Goal: Information Seeking & Learning: Find specific page/section

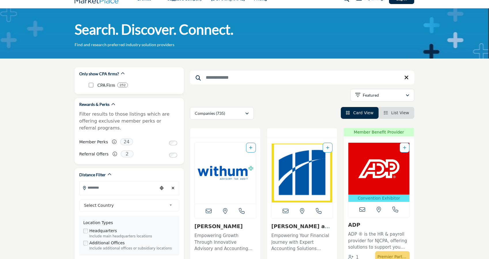
scroll to position [23, 0]
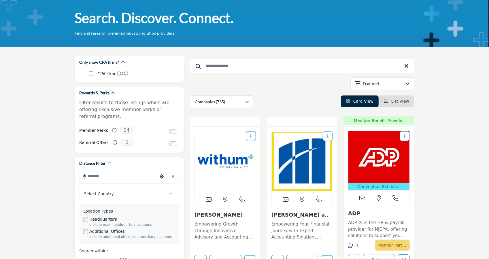
click at [138, 171] on input "Search Location" at bounding box center [118, 175] width 78 height 11
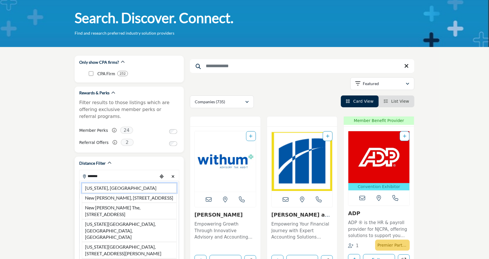
click at [130, 183] on li "[US_STATE], [GEOGRAPHIC_DATA]" at bounding box center [129, 188] width 95 height 10
type input "**********"
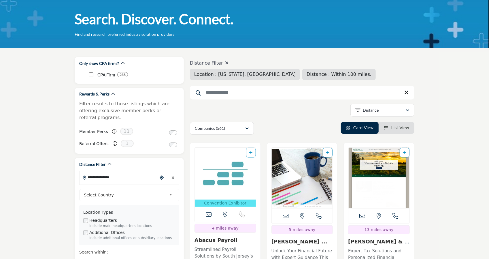
scroll to position [23, 0]
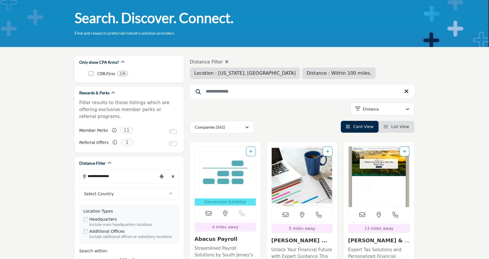
click at [311, 72] on span "Distance : Within 100 miles." at bounding box center [338, 72] width 65 height 5
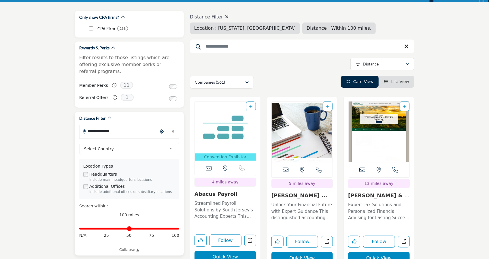
scroll to position [69, 0]
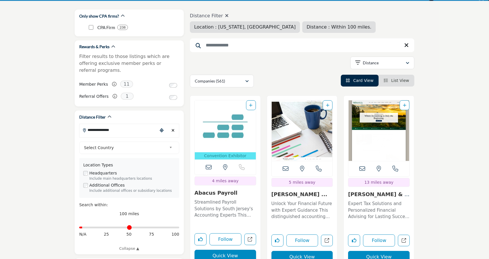
drag, startPoint x: 176, startPoint y: 222, endPoint x: 48, endPoint y: 216, distance: 128.0
type input "*"
click at [79, 227] on input "Distance in miles" at bounding box center [129, 227] width 100 height 1
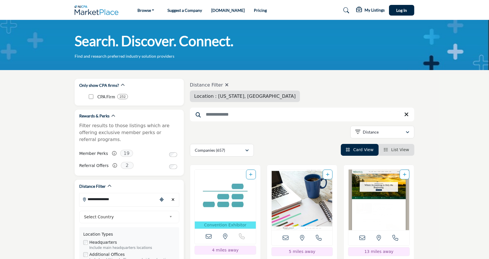
click at [132, 193] on input "**********" at bounding box center [118, 198] width 78 height 11
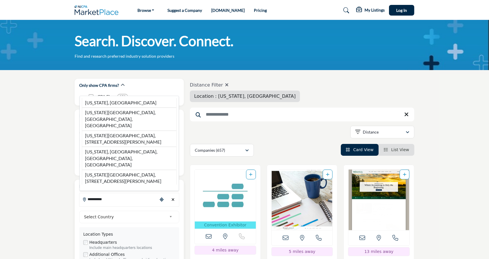
type input "***"
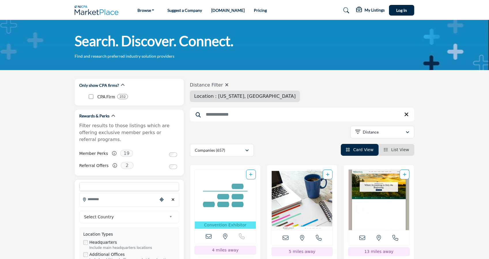
type input "*"
type input "***"
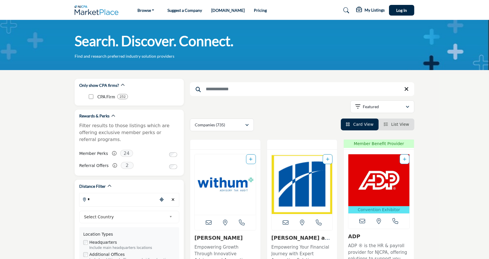
click at [134, 195] on input "*" at bounding box center [118, 198] width 78 height 11
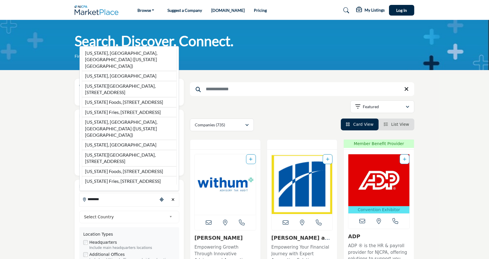
click at [118, 48] on li "[US_STATE], [GEOGRAPHIC_DATA], [GEOGRAPHIC_DATA] ([US_STATE][GEOGRAPHIC_DATA])" at bounding box center [129, 59] width 95 height 22
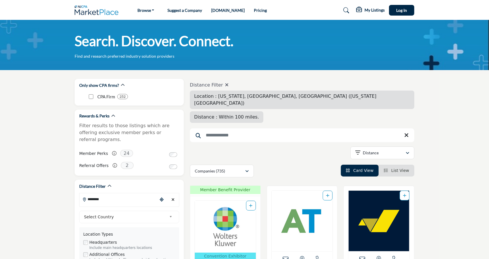
type input "**********"
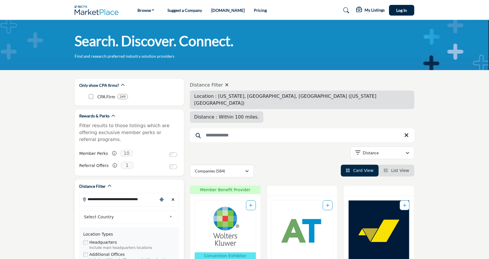
click at [172, 197] on icon "Clear search location" at bounding box center [173, 199] width 3 height 4
click at [127, 193] on input "**********" at bounding box center [118, 198] width 78 height 11
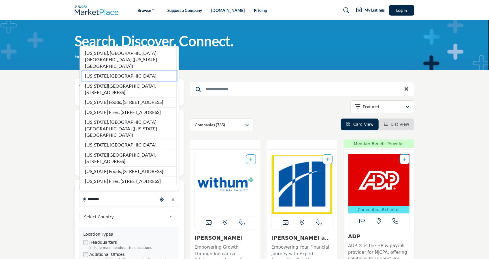
click at [120, 71] on li "[US_STATE], [GEOGRAPHIC_DATA]" at bounding box center [129, 76] width 95 height 10
type input "**********"
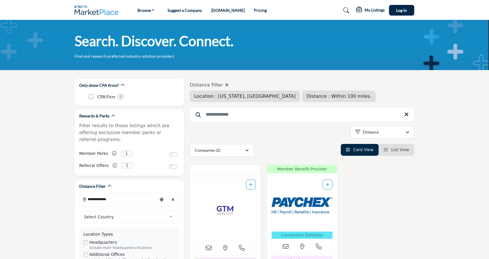
click at [172, 197] on icon "Clear search location" at bounding box center [173, 199] width 3 height 4
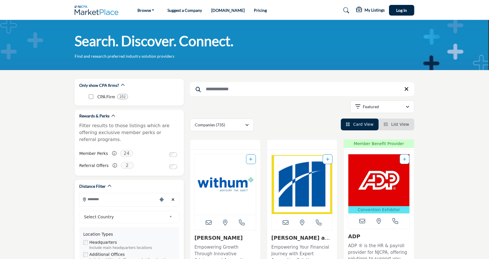
click at [142, 193] on input "Search Location" at bounding box center [118, 198] width 78 height 11
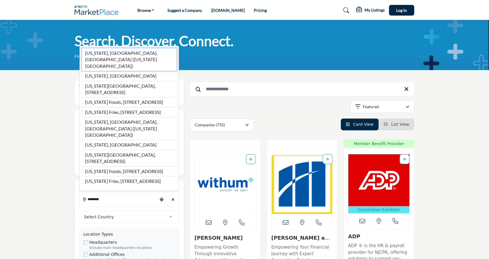
click at [165, 52] on li "[US_STATE], [GEOGRAPHIC_DATA], [GEOGRAPHIC_DATA] ([US_STATE][GEOGRAPHIC_DATA])" at bounding box center [129, 59] width 95 height 23
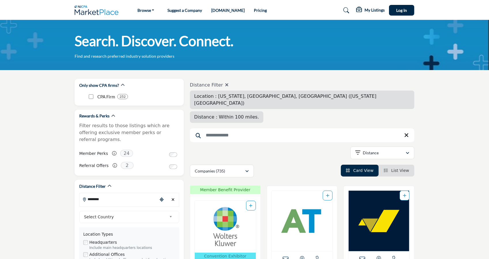
type input "**********"
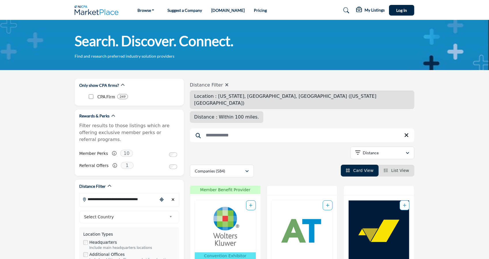
click at [219, 62] on div "Search. Discover. Connect. Find and research preferred industry solution provid…" at bounding box center [244, 45] width 489 height 50
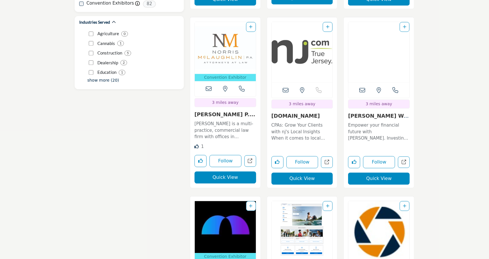
scroll to position [866, 0]
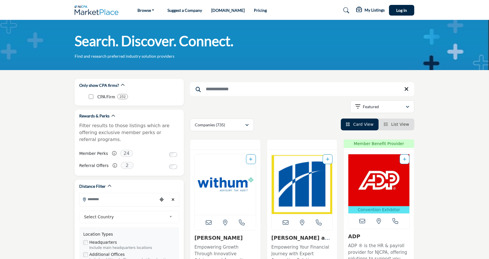
click at [106, 195] on input "Search Location" at bounding box center [118, 198] width 78 height 11
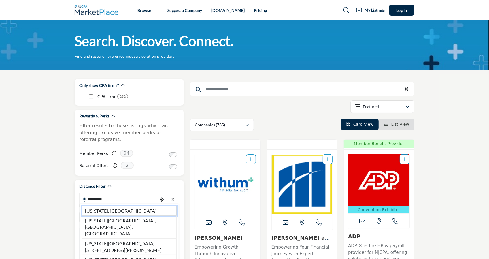
click at [104, 206] on li "[US_STATE], [GEOGRAPHIC_DATA]" at bounding box center [129, 211] width 95 height 10
type input "**********"
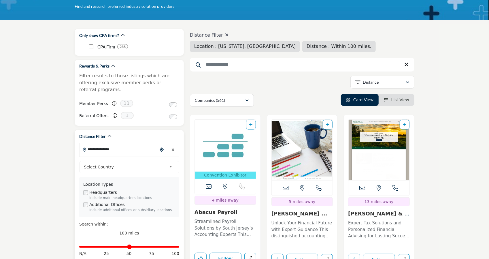
scroll to position [58, 0]
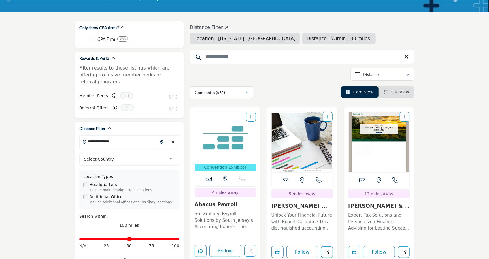
drag, startPoint x: 84, startPoint y: 234, endPoint x: 53, endPoint y: 234, distance: 31.1
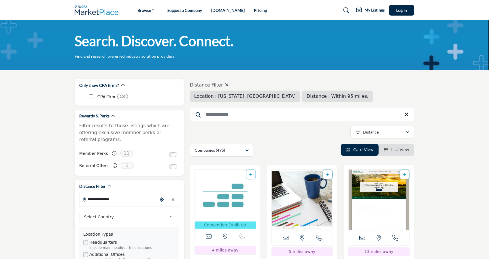
click at [176, 231] on div "Location Types Headquarters Include main headquarters locations Additional Offi…" at bounding box center [129, 247] width 100 height 40
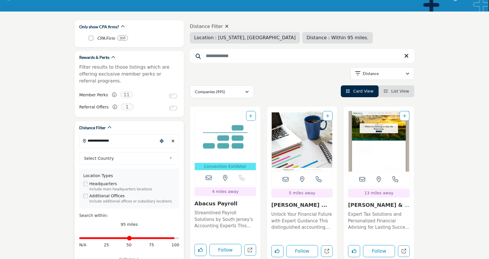
scroll to position [69, 0]
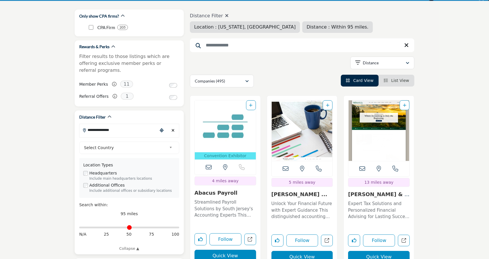
drag, startPoint x: 172, startPoint y: 221, endPoint x: 48, endPoint y: 220, distance: 123.3
click at [79, 227] on input "Distance in miles" at bounding box center [129, 227] width 100 height 1
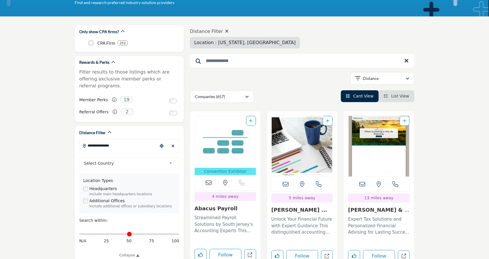
scroll to position [54, 0]
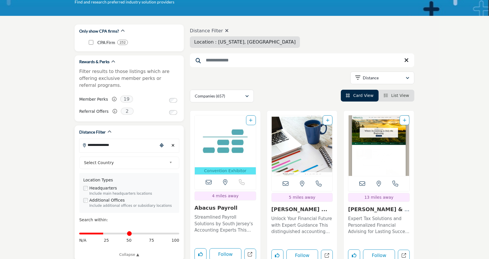
drag, startPoint x: 81, startPoint y: 228, endPoint x: 105, endPoint y: 229, distance: 23.9
click at [105, 233] on input "Distance in miles" at bounding box center [129, 233] width 100 height 1
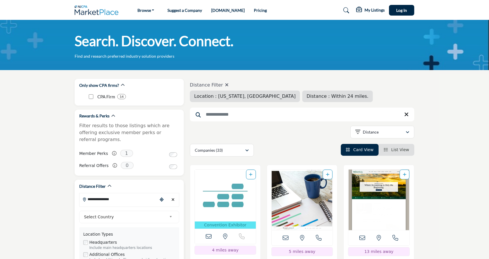
click at [77, 219] on div "**********" at bounding box center [129, 251] width 109 height 144
click at [104, 213] on span "Select Country" at bounding box center [125, 216] width 83 height 7
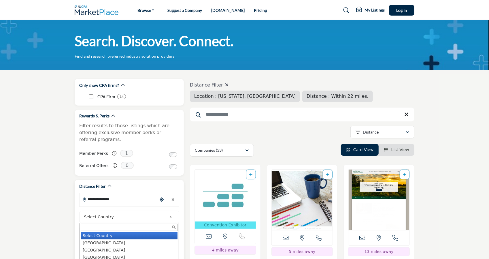
click at [82, 211] on div "Select Country Select Country United States Canada Afghanistan land Islands Alb…" at bounding box center [129, 217] width 100 height 12
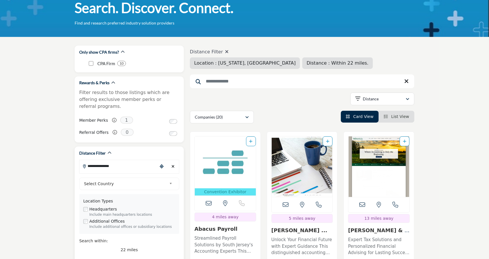
scroll to position [35, 0]
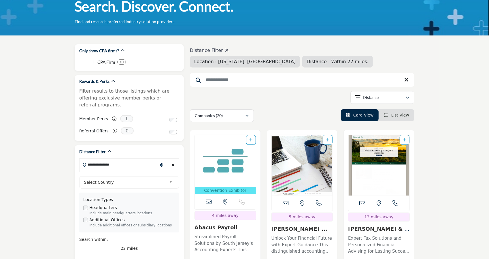
drag, startPoint x: 86, startPoint y: 254, endPoint x: 67, endPoint y: 229, distance: 31.8
type input "*"
click at [79, 258] on input "Distance in miles" at bounding box center [129, 261] width 100 height 1
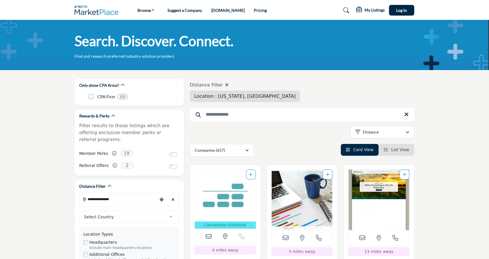
click at [210, 130] on div "**********" at bounding box center [302, 133] width 224 height 15
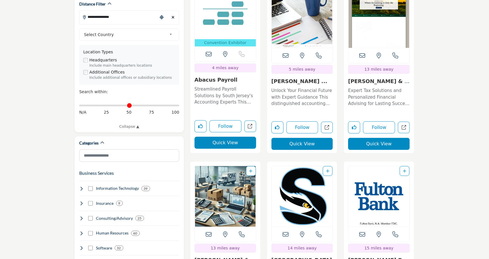
scroll to position [188, 0]
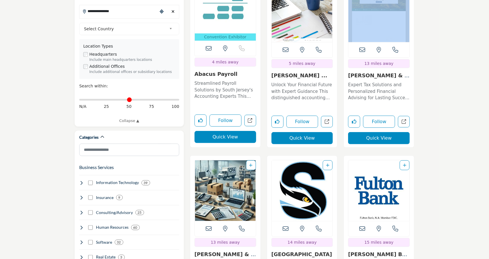
drag, startPoint x: 488, startPoint y: 42, endPoint x: 490, endPoint y: 9, distance: 33.7
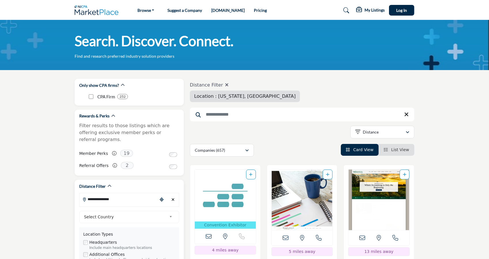
click at [135, 193] on input "**********" at bounding box center [118, 198] width 78 height 11
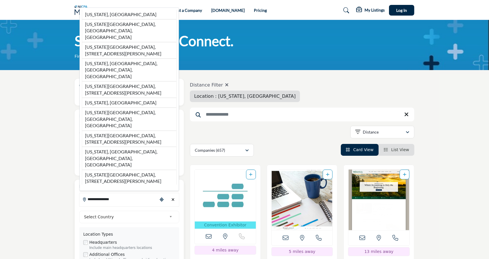
click at [135, 193] on input "**********" at bounding box center [118, 198] width 78 height 11
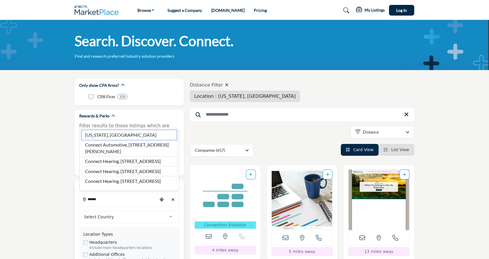
click at [134, 130] on li "Connecticut, USA" at bounding box center [129, 135] width 95 height 10
type input "**********"
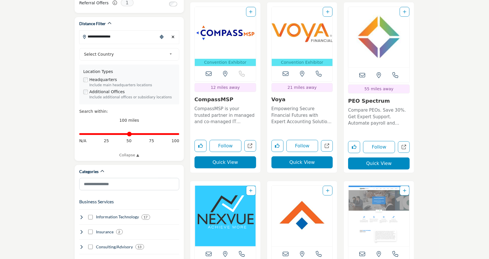
scroll to position [165, 0]
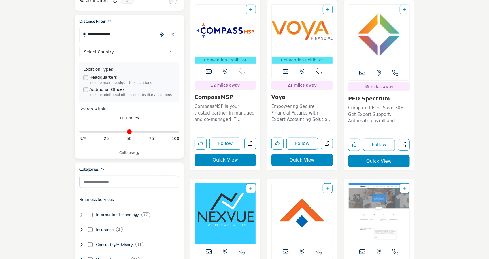
drag, startPoint x: 176, startPoint y: 126, endPoint x: 52, endPoint y: 122, distance: 124.4
type input "*"
click at [79, 131] on input "Distance in miles" at bounding box center [129, 131] width 100 height 1
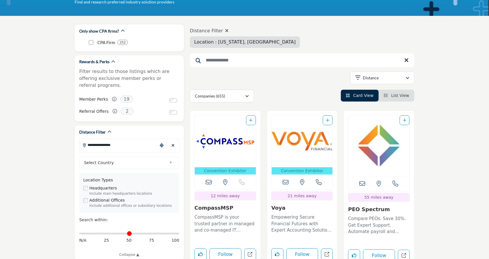
scroll to position [46, 0]
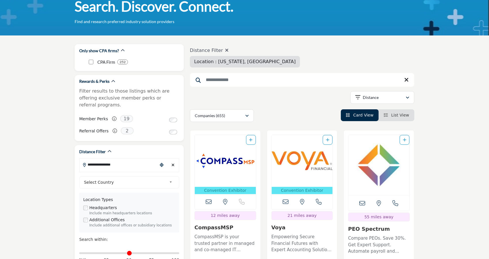
click at [292, 117] on div "Companies (655) All (686) Companies (655) Resources (16) Products (15)" at bounding box center [302, 115] width 224 height 13
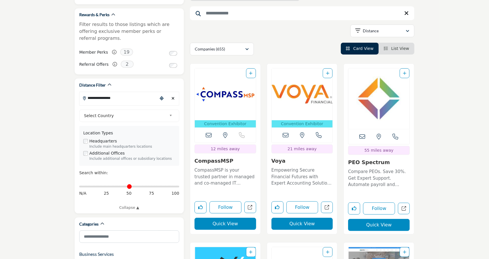
scroll to position [115, 0]
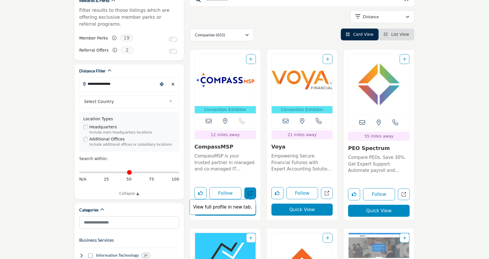
click at [245, 193] on link "View full profile in new tab." at bounding box center [250, 193] width 12 height 12
click at [230, 21] on div "**********" at bounding box center [302, 17] width 224 height 15
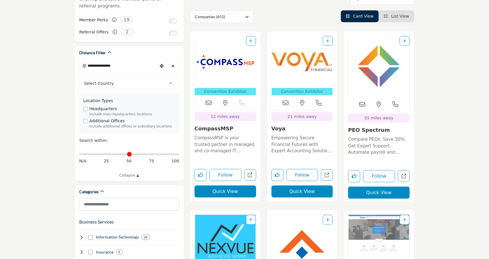
scroll to position [134, 0]
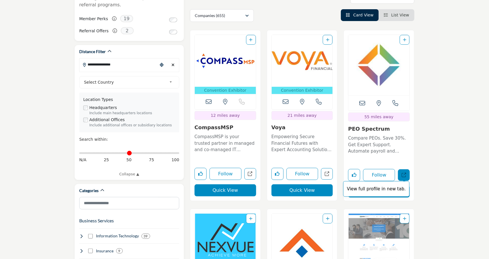
click at [404, 170] on link "View full profile in new tab." at bounding box center [404, 175] width 12 height 12
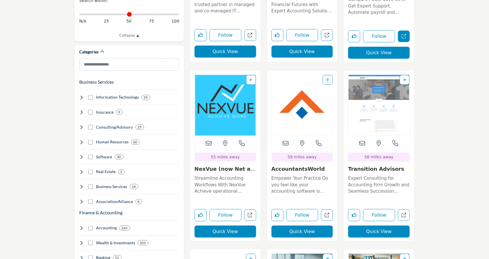
scroll to position [273, 0]
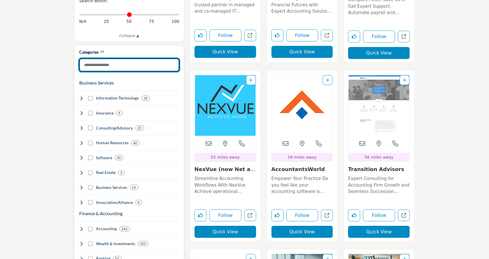
click at [112, 58] on input "Search Category" at bounding box center [129, 64] width 100 height 13
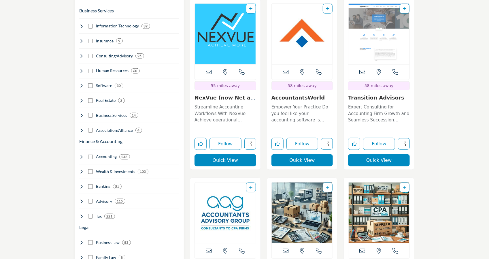
scroll to position [376, 0]
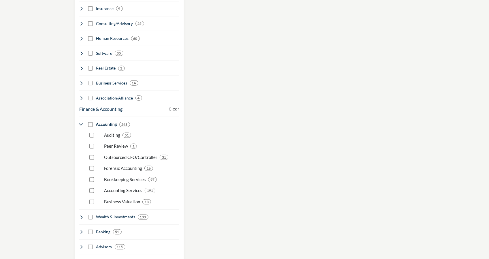
scroll to position [373, 0]
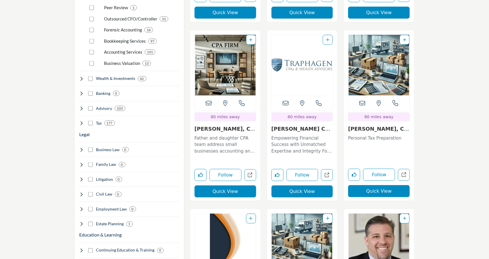
scroll to position [518, 0]
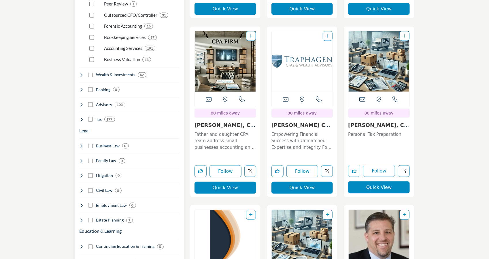
click at [81, 102] on div "Advisory 103" at bounding box center [102, 105] width 46 height 6
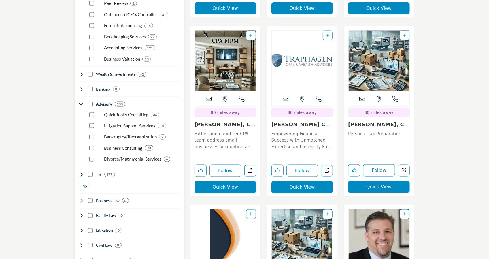
scroll to position [440, 0]
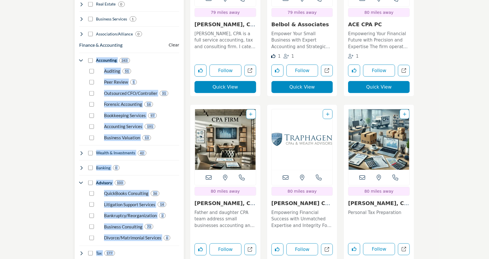
click at [92, 52] on div "Business Services Clear Information Technology 4 0 0" at bounding box center [129, 195] width 100 height 575
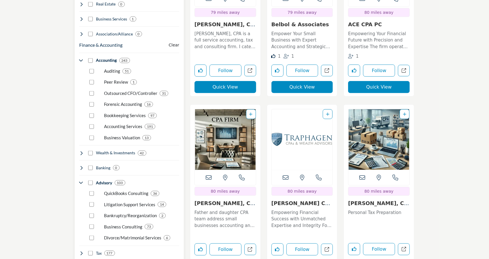
click at [79, 58] on icon at bounding box center [81, 60] width 5 height 5
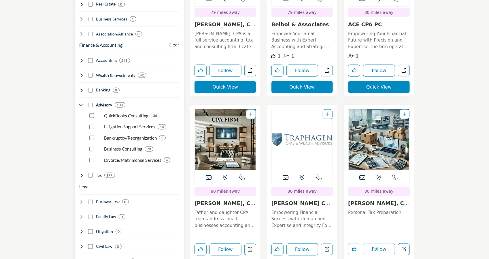
click at [80, 103] on icon at bounding box center [81, 105] width 5 height 5
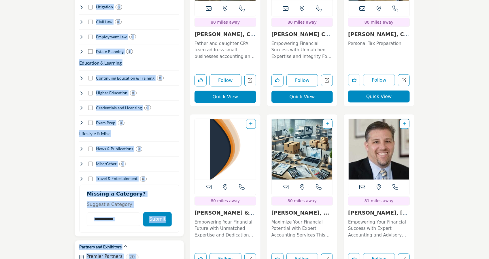
scroll to position [610, 0]
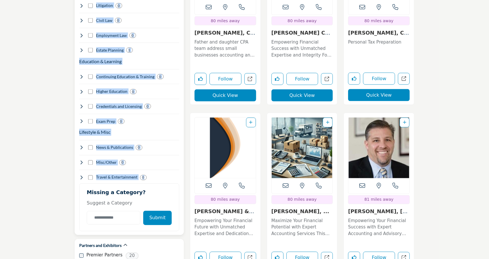
drag, startPoint x: 84, startPoint y: 63, endPoint x: 156, endPoint y: 164, distance: 123.9
copy div "Information Technology 4 Disaster Recovery 0 IT Services 0 Cybersecurity 4 Busi…"
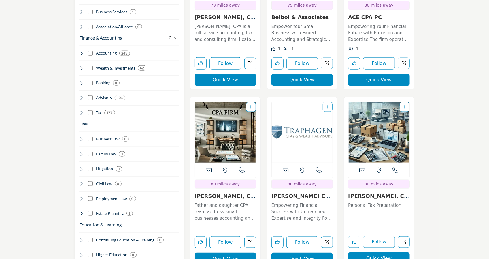
scroll to position [426, 0]
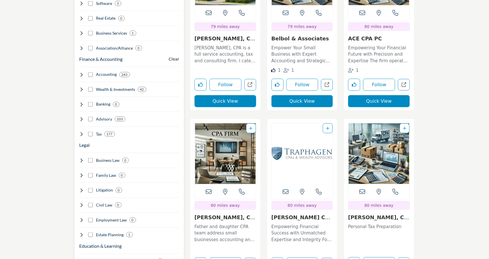
click at [83, 69] on div "Finance & Accounting Clear Auditing Peer Review Outsourced CFO/Controller Foren…" at bounding box center [129, 95] width 100 height 84
click at [83, 72] on icon at bounding box center [81, 74] width 5 height 5
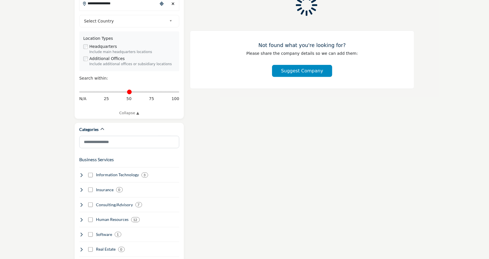
scroll to position [85, 0]
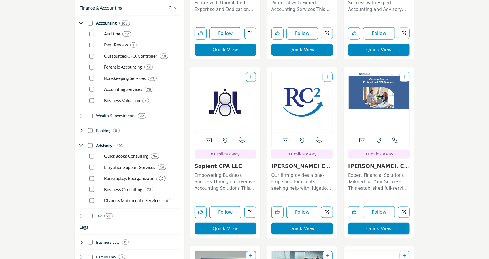
scroll to position [488, 0]
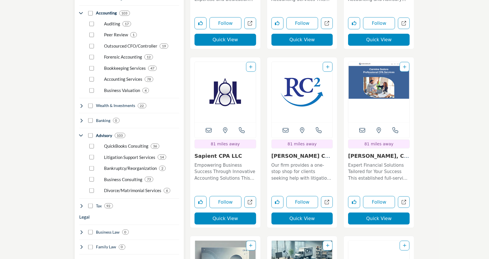
drag, startPoint x: 179, startPoint y: 185, endPoint x: 97, endPoint y: 128, distance: 99.8
click at [97, 128] on div "Categories Business Services Clear 3 0 0" at bounding box center [129, 161] width 109 height 660
copy div "Advisory 103 QuickBooks Consulting 36 Litigation Support Services 14 Bankruptcy…"
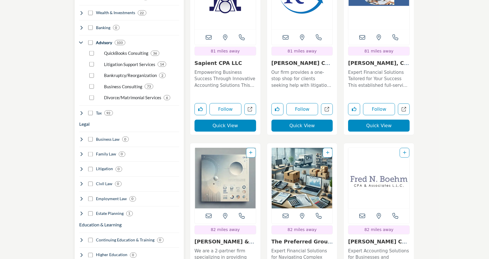
scroll to position [580, 0]
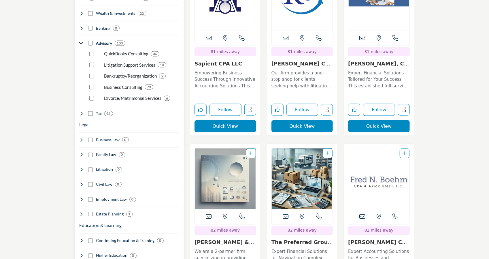
click at [90, 111] on div "Tax 92" at bounding box center [96, 114] width 34 height 6
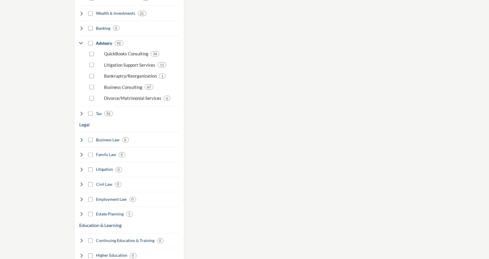
click at [43, 102] on section "Only show CPA firms? 92" at bounding box center [244, 14] width 489 height 1049
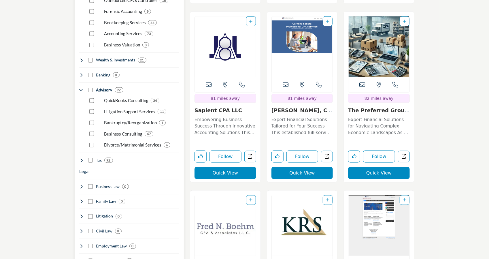
scroll to position [522, 0]
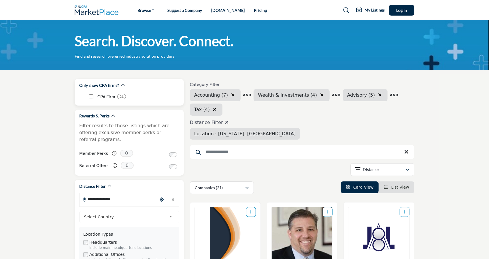
click at [169, 96] on div "CPA Firm 21" at bounding box center [134, 97] width 90 height 10
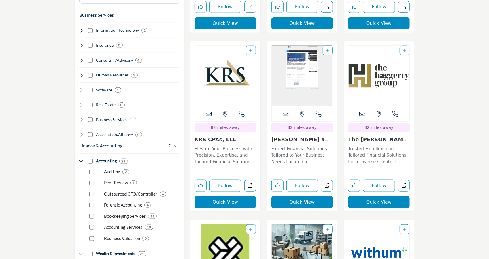
scroll to position [380, 0]
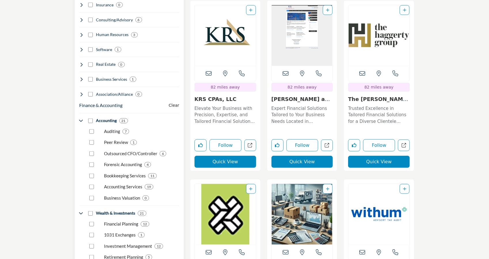
drag, startPoint x: 169, startPoint y: 96, endPoint x: 124, endPoint y: 97, distance: 44.3
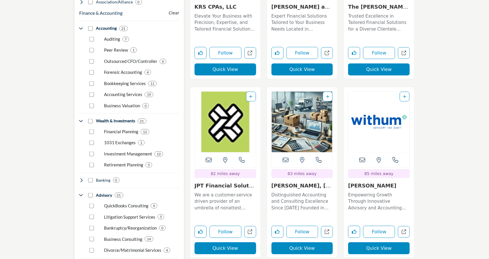
scroll to position [495, 0]
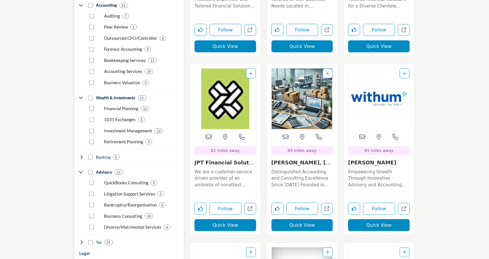
click at [91, 186] on div "Litigation Support Services 5" at bounding box center [133, 191] width 92 height 11
click at [89, 186] on div "Litigation Support Services 5" at bounding box center [133, 191] width 92 height 11
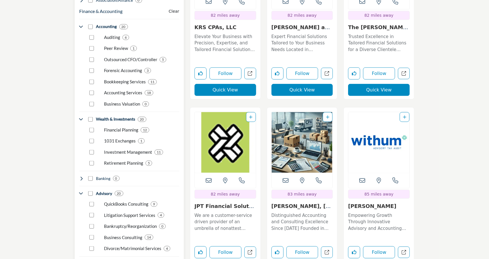
scroll to position [484, 0]
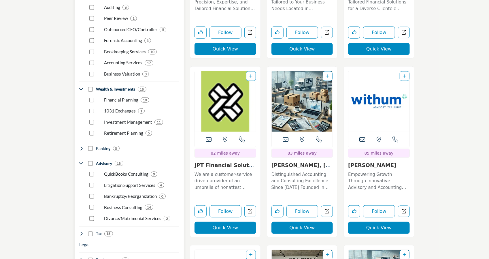
scroll to position [518, 0]
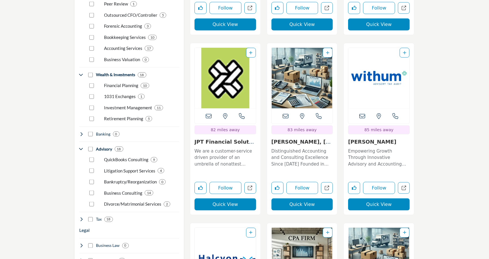
click at [52, 164] on section "Only show CPA firms? 18" at bounding box center [244, 199] width 489 height 1295
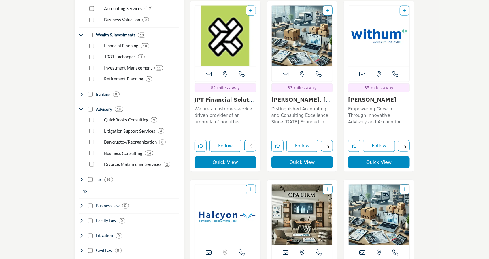
scroll to position [548, 0]
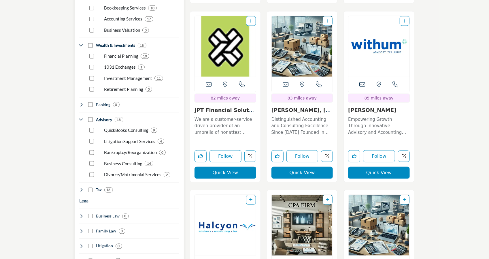
click at [84, 187] on div "Tax 18" at bounding box center [96, 190] width 34 height 6
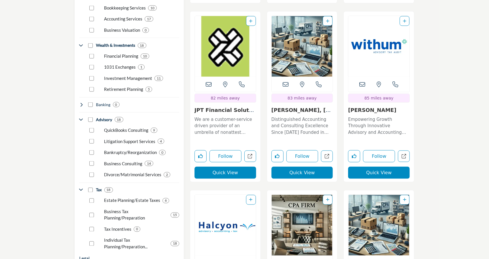
click at [55, 181] on section "Only show CPA firms? 18" at bounding box center [244, 166] width 489 height 1288
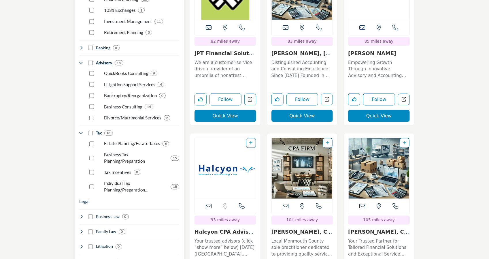
scroll to position [605, 0]
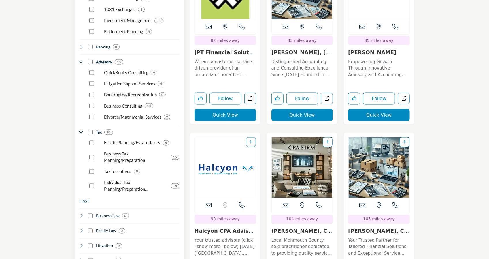
drag, startPoint x: 154, startPoint y: 181, endPoint x: 96, endPoint y: 124, distance: 80.8
click at [96, 125] on div "Estate Planning/Estate Taxes Business Tax Planning/Preparation Tax Incentives I…" at bounding box center [129, 159] width 100 height 68
copy div "Tax 18 Estate Planning/Estate Taxes 6 Business Tax Planning/Preparation 15 Tax …"
click at [47, 167] on section "Only show CPA firms? 18" at bounding box center [244, 109] width 489 height 1288
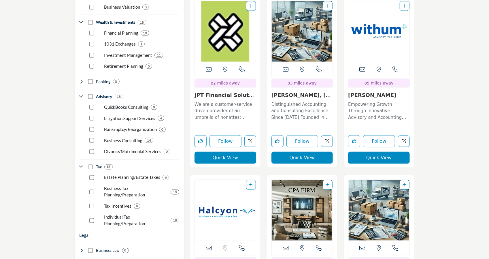
scroll to position [575, 0]
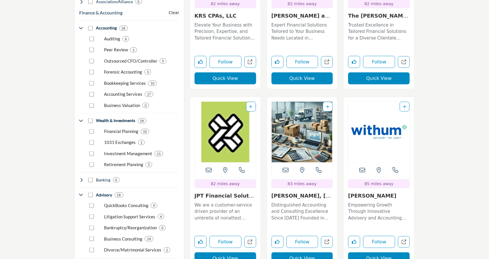
click at [49, 182] on section "Only show CPA firms? 18" at bounding box center [244, 248] width 489 height 1303
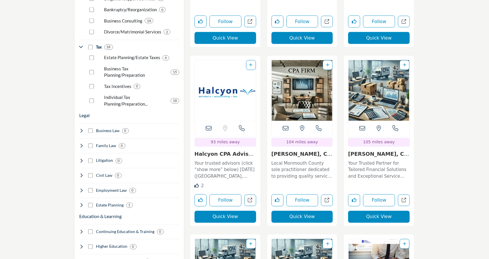
scroll to position [694, 0]
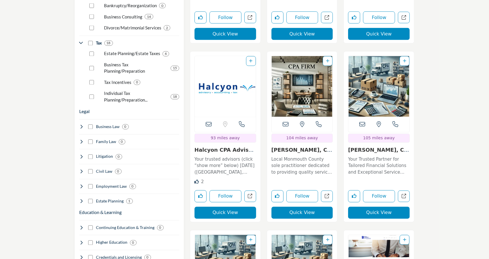
click at [5, 156] on section "Only show CPA firms? 18" at bounding box center [244, 24] width 489 height 1296
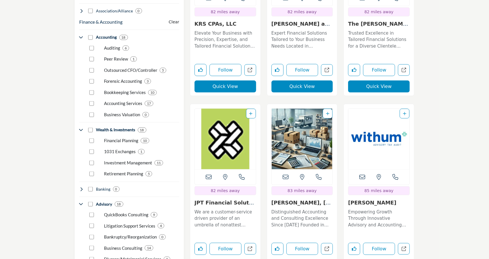
scroll to position [452, 0]
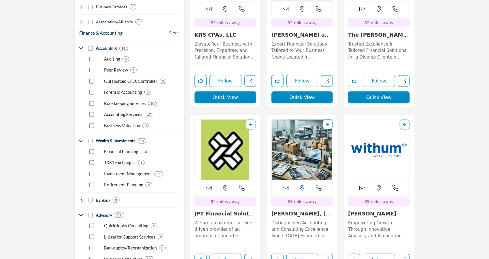
drag, startPoint x: 162, startPoint y: 178, endPoint x: 96, endPoint y: 130, distance: 81.8
click at [96, 133] on div "Financial Planning 1031 Exchanges Investment Management Retirement Planning Wea…" at bounding box center [129, 160] width 100 height 55
copy div "Wealth & Investments 18 Financial Planning 10 1031 Exchanges 1 Investment Manag…"
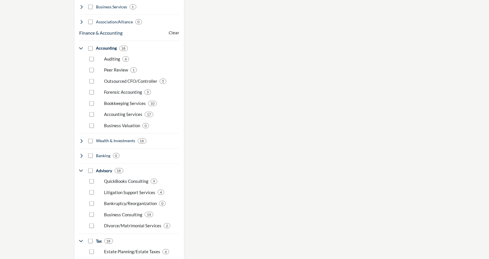
click at [43, 123] on section "Only show CPA firms? 18" at bounding box center [244, 171] width 489 height 1107
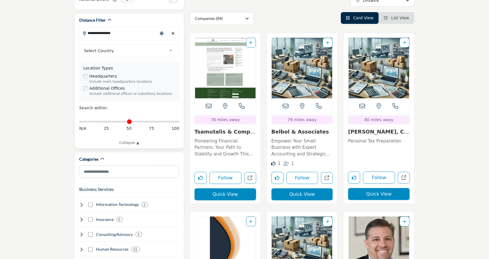
scroll to position [184, 0]
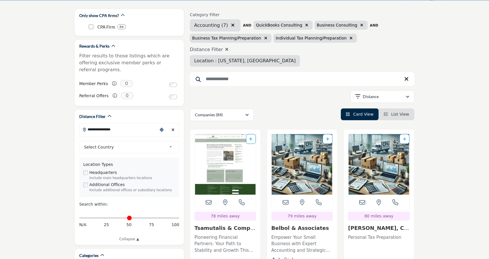
scroll to position [58, 0]
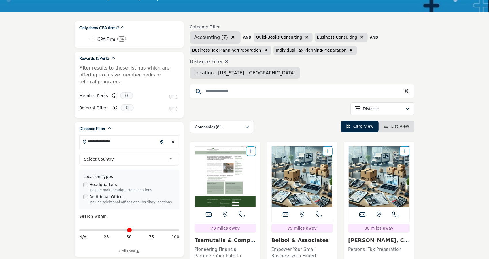
click at [250, 104] on div "**********" at bounding box center [302, 109] width 224 height 15
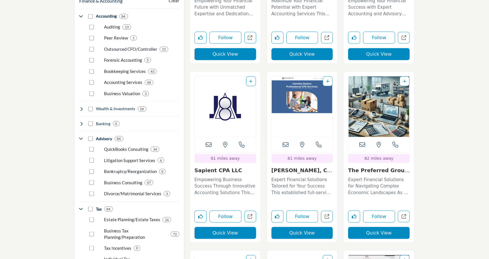
scroll to position [484, 0]
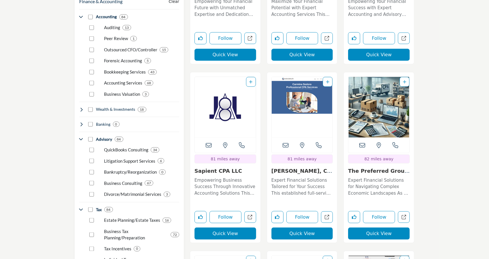
drag, startPoint x: 76, startPoint y: 0, endPoint x: 183, endPoint y: 255, distance: 276.9
drag, startPoint x: 153, startPoint y: 110, endPoint x: 139, endPoint y: 120, distance: 17.0
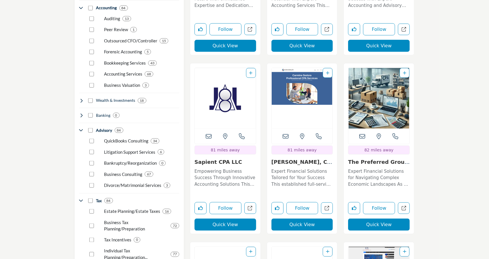
scroll to position [503, 0]
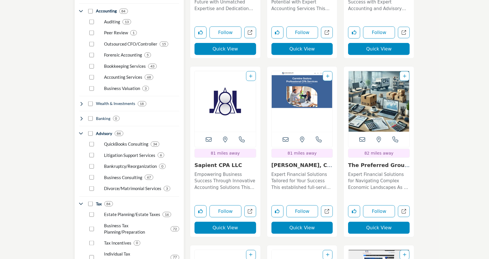
scroll to position [491, 0]
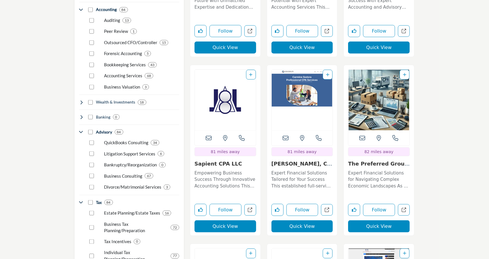
drag, startPoint x: 75, startPoint y: 1, endPoint x: 185, endPoint y: 261, distance: 282.0
drag, startPoint x: 148, startPoint y: 133, endPoint x: 186, endPoint y: 0, distance: 139.0
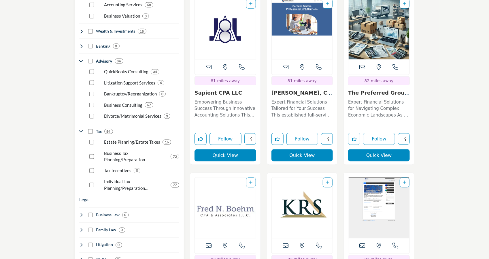
scroll to position [564, 0]
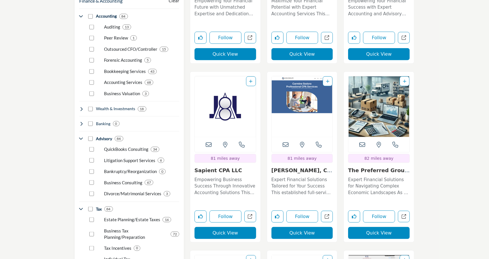
scroll to position [483, 0]
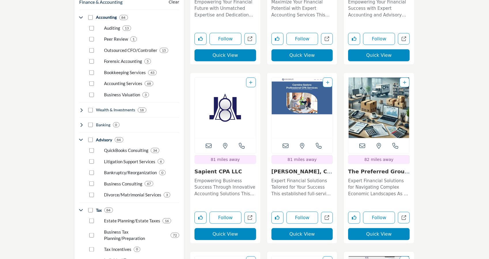
drag, startPoint x: 76, startPoint y: 2, endPoint x: 177, endPoint y: 253, distance: 270.7
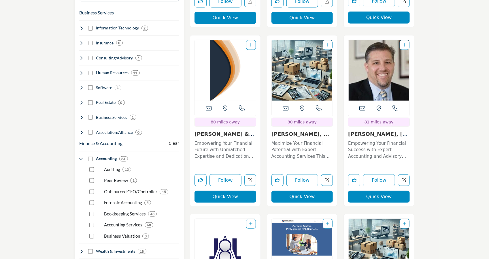
scroll to position [335, 0]
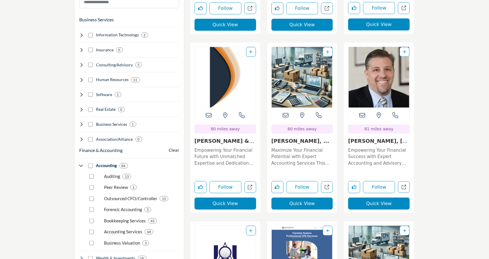
drag, startPoint x: 134, startPoint y: 150, endPoint x: 141, endPoint y: 43, distance: 107.4
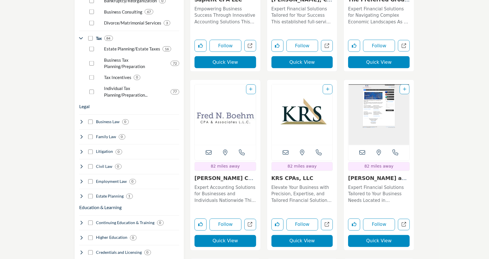
scroll to position [639, 0]
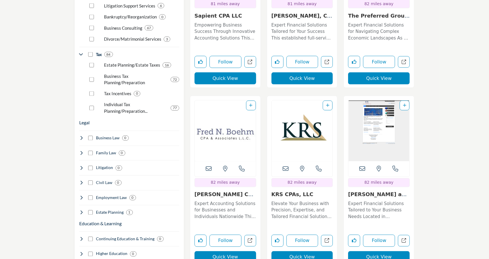
drag, startPoint x: 133, startPoint y: 103, endPoint x: 123, endPoint y: 186, distance: 83.5
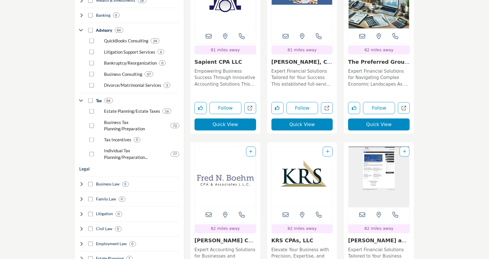
scroll to position [610, 0]
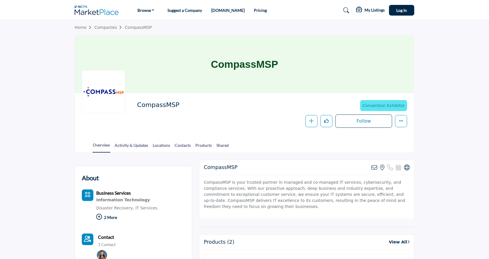
click at [259, 75] on h1 "CompassMSP" at bounding box center [244, 64] width 67 height 58
click at [247, 107] on h2 "CompassMSP" at bounding box center [216, 104] width 158 height 7
click at [399, 120] on icon "More details" at bounding box center [401, 120] width 5 height 5
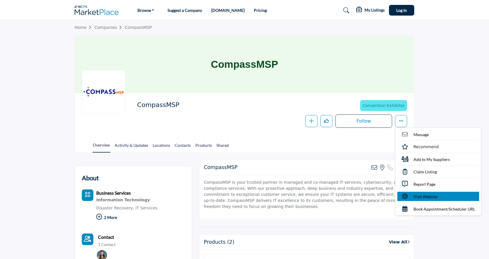
click at [409, 192] on link "Visit Website" at bounding box center [438, 195] width 82 height 9
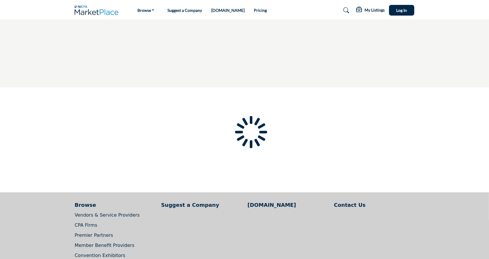
type input "**********"
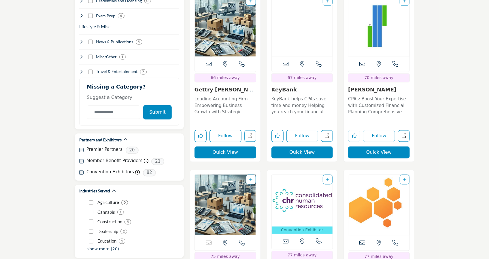
scroll to position [726, 0]
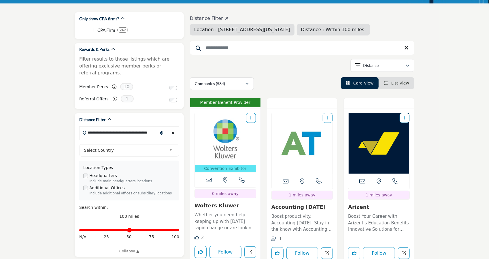
scroll to position [69, 0]
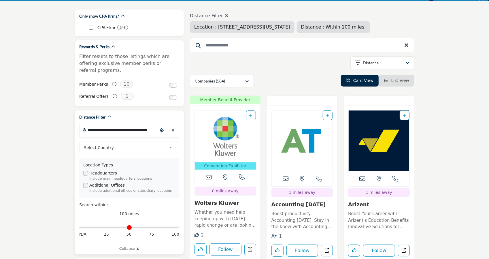
drag, startPoint x: 176, startPoint y: 222, endPoint x: 54, endPoint y: 217, distance: 121.6
type input "*"
click at [79, 227] on input "Distance in miles" at bounding box center [129, 227] width 100 height 1
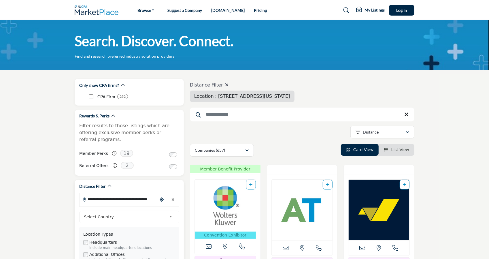
click at [153, 193] on input "**********" at bounding box center [118, 198] width 78 height 11
click at [173, 197] on icon "Clear search location" at bounding box center [173, 199] width 3 height 4
click at [136, 193] on input "**********" at bounding box center [118, 198] width 78 height 11
type input "***"
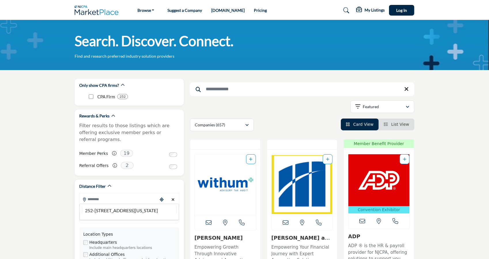
click at [173, 197] on icon "Clear search location" at bounding box center [173, 199] width 3 height 4
click at [127, 193] on input "Search Location" at bounding box center [118, 198] width 78 height 11
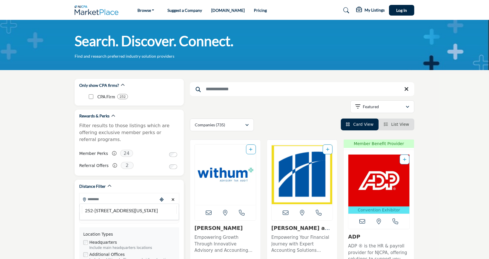
click at [119, 193] on input "Search Location" at bounding box center [118, 198] width 78 height 11
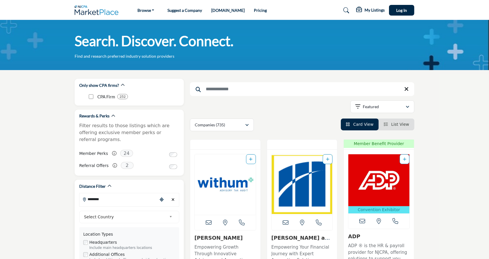
type input "********"
click at [159, 193] on div "Choose your current location" at bounding box center [161, 199] width 9 height 12
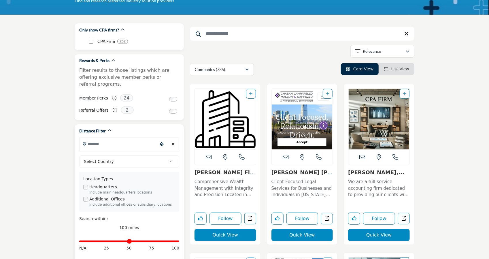
scroll to position [81, 0]
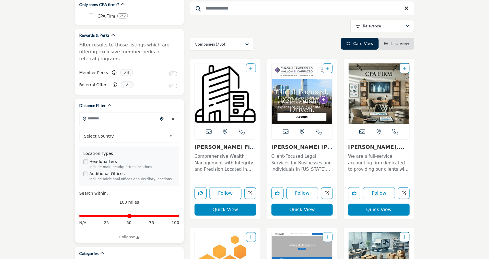
click at [123, 113] on input "Search Location" at bounding box center [118, 118] width 78 height 11
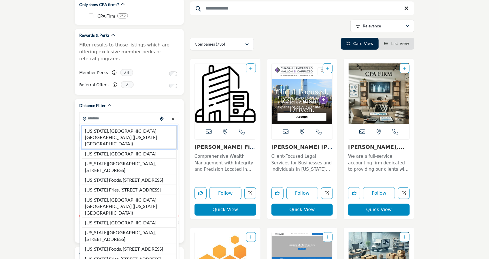
click at [98, 126] on li "[US_STATE], [GEOGRAPHIC_DATA], [GEOGRAPHIC_DATA] ([US_STATE][GEOGRAPHIC_DATA])" at bounding box center [129, 137] width 95 height 23
type input "**********"
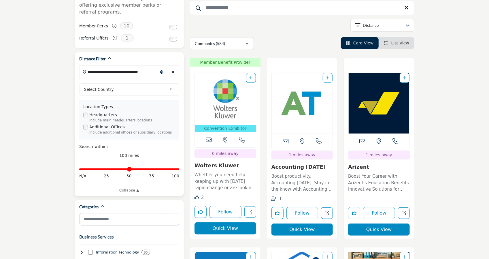
scroll to position [138, 0]
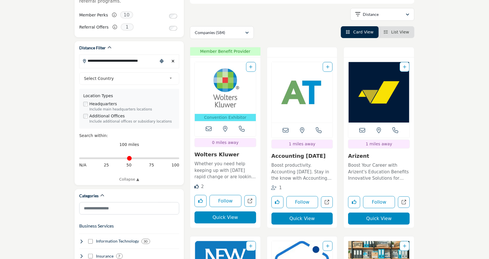
drag, startPoint x: 176, startPoint y: 151, endPoint x: 52, endPoint y: 141, distance: 123.6
type input "*"
click at [79, 158] on input "Distance in miles" at bounding box center [129, 158] width 100 height 1
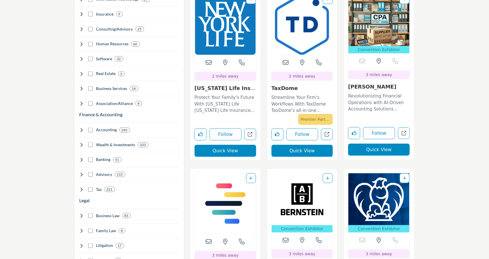
scroll to position [369, 0]
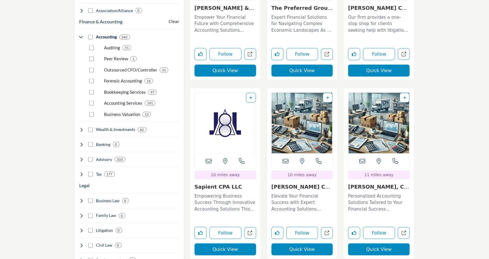
scroll to position [507, 0]
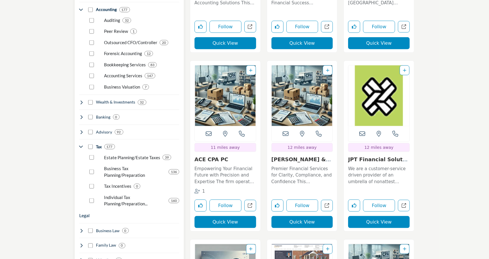
scroll to position [509, 0]
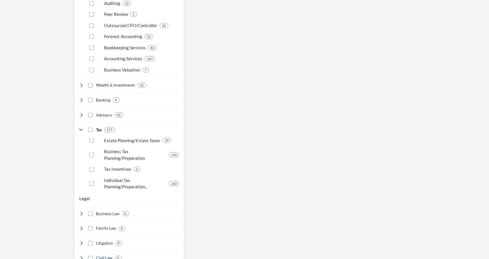
scroll to position [506, 0]
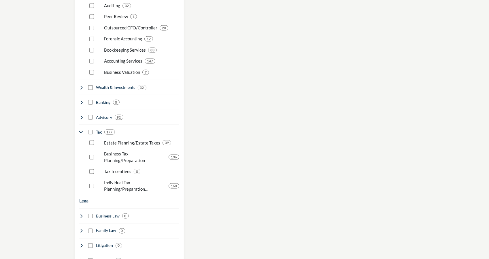
click at [42, 149] on section "Only show CPA firms? 174" at bounding box center [244, 89] width 489 height 1051
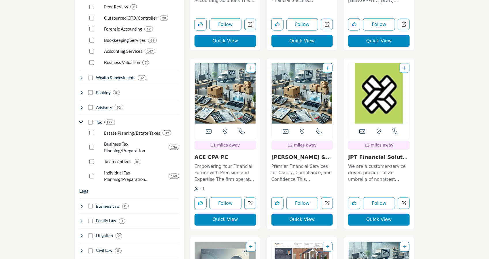
scroll to position [516, 0]
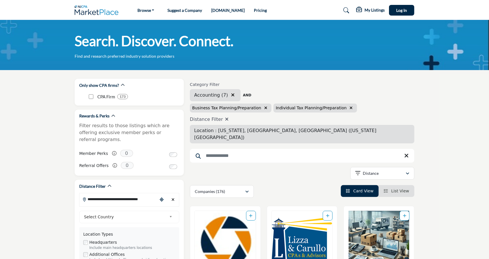
click at [217, 63] on div "Search. Discover. Connect. Find and research preferred industry solution provid…" at bounding box center [244, 45] width 489 height 50
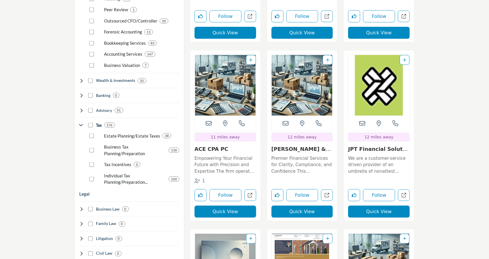
scroll to position [518, 0]
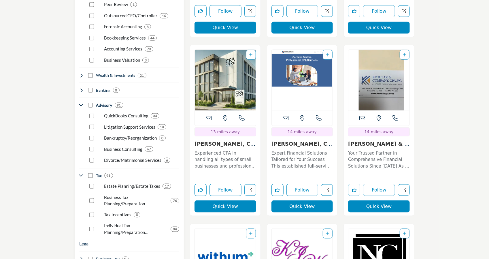
scroll to position [518, 0]
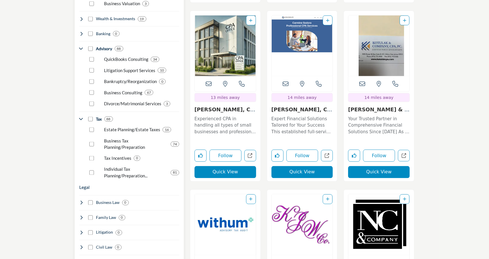
scroll to position [568, 0]
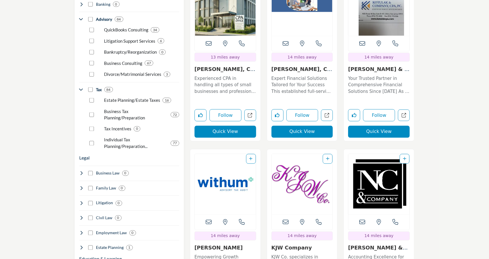
scroll to position [584, 0]
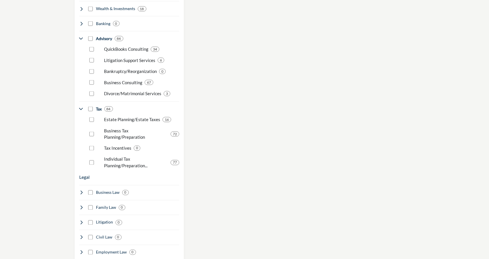
scroll to position [551, 0]
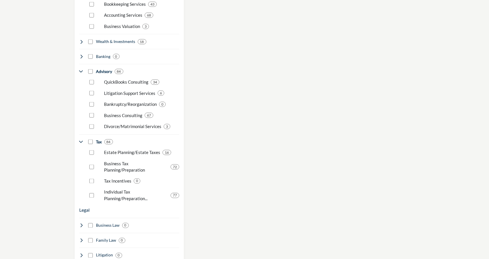
click at [63, 68] on section "Only show CPA firms? 84" at bounding box center [244, 72] width 489 height 1107
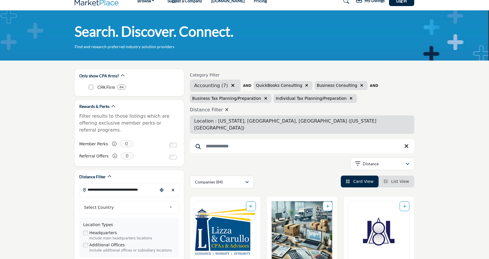
scroll to position [0, 0]
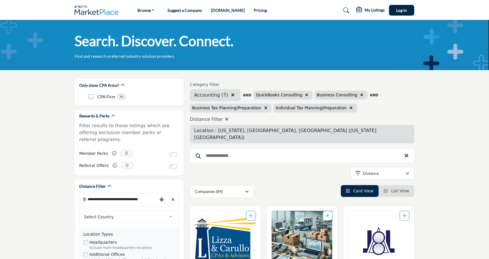
click at [233, 128] on span "Location : [US_STATE], [GEOGRAPHIC_DATA], [GEOGRAPHIC_DATA] ([US_STATE][GEOGRAP…" at bounding box center [285, 134] width 182 height 12
click at [175, 193] on div "Clear search location" at bounding box center [173, 199] width 9 height 12
type input "***"
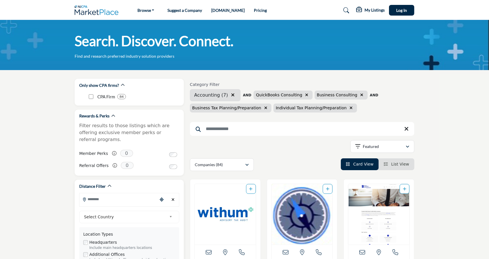
click at [175, 193] on div "Clear search location" at bounding box center [173, 199] width 9 height 12
click at [128, 193] on input "Search Location" at bounding box center [118, 198] width 78 height 11
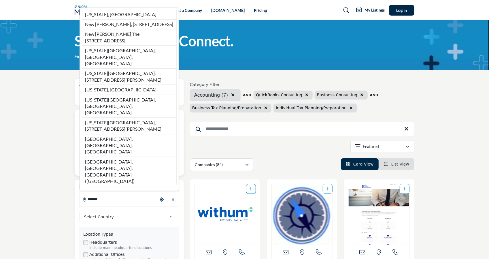
click at [132, 19] on li "[US_STATE], [GEOGRAPHIC_DATA]" at bounding box center [129, 15] width 95 height 10
type input "**********"
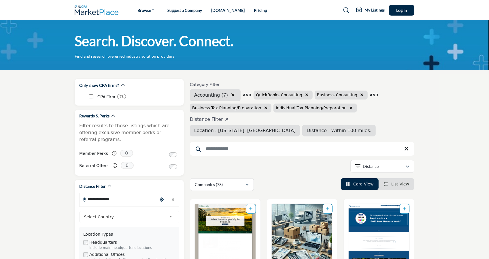
click at [231, 163] on div "**********" at bounding box center [302, 167] width 224 height 15
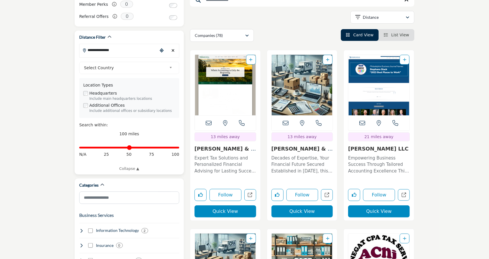
scroll to position [150, 0]
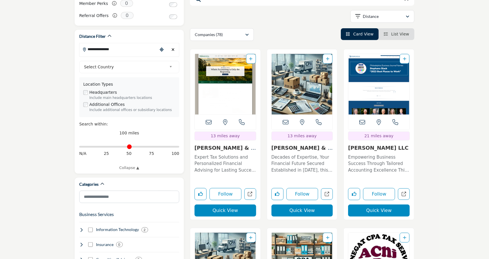
drag, startPoint x: 171, startPoint y: 139, endPoint x: 58, endPoint y: 127, distance: 114.1
type input "*"
click at [79, 146] on input "Distance in miles" at bounding box center [129, 146] width 100 height 1
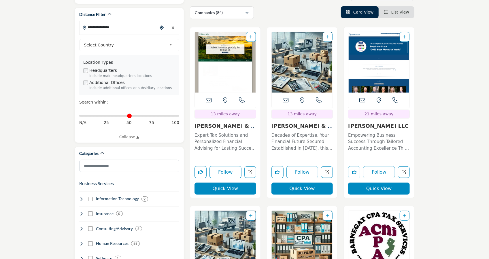
scroll to position [173, 0]
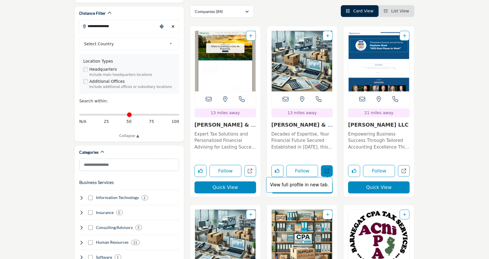
drag, startPoint x: 268, startPoint y: 192, endPoint x: 322, endPoint y: 173, distance: 56.7
click at [322, 173] on div "View the location of this listing Call Number" at bounding box center [302, 111] width 70 height 170
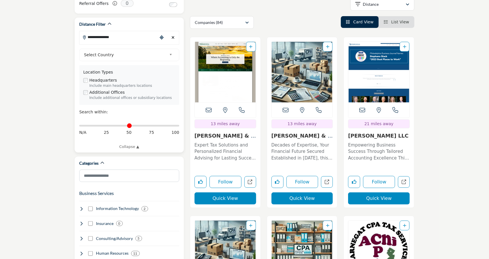
scroll to position [161, 0]
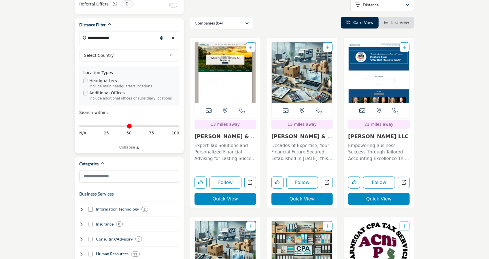
click at [175, 36] on icon "Clear search location" at bounding box center [173, 38] width 3 height 4
type input "***"
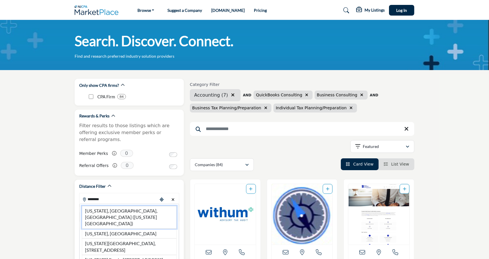
click at [137, 206] on li "[US_STATE], [GEOGRAPHIC_DATA], [GEOGRAPHIC_DATA] ([US_STATE][GEOGRAPHIC_DATA])" at bounding box center [129, 217] width 95 height 23
type input "**********"
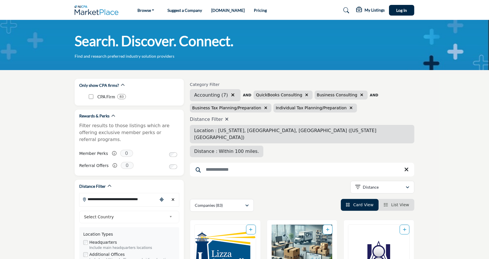
click at [262, 162] on input "Search Keyword" at bounding box center [302, 169] width 224 height 14
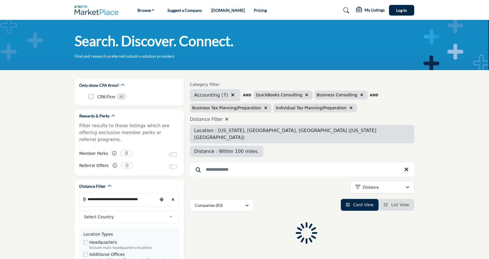
click at [262, 162] on input "Search Keyword" at bounding box center [302, 169] width 224 height 14
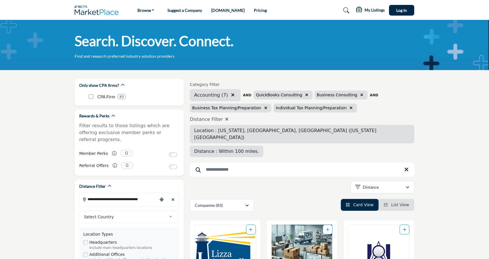
click at [299, 181] on div "**********" at bounding box center [302, 188] width 224 height 15
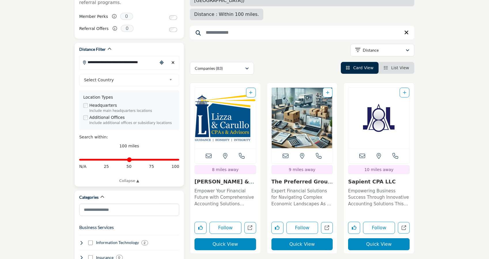
scroll to position [138, 0]
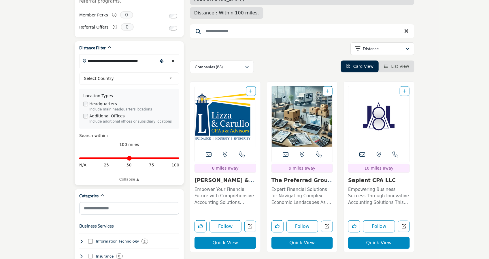
click at [174, 56] on div "Clear search location" at bounding box center [173, 61] width 9 height 12
click at [170, 55] on div "Clear search location" at bounding box center [173, 61] width 9 height 12
click at [173, 59] on icon "Clear search location" at bounding box center [173, 61] width 3 height 4
click at [133, 55] on input "**********" at bounding box center [118, 60] width 78 height 11
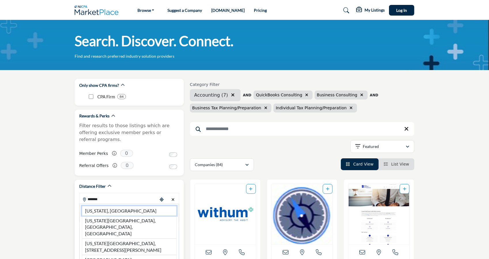
click at [110, 206] on li "[US_STATE], [GEOGRAPHIC_DATA]" at bounding box center [129, 211] width 95 height 10
type input "**********"
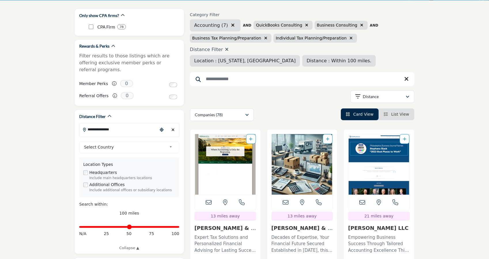
scroll to position [69, 0]
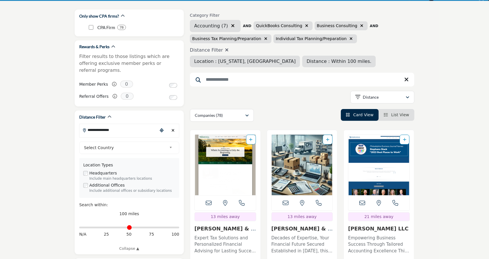
drag, startPoint x: 175, startPoint y: 220, endPoint x: 54, endPoint y: 211, distance: 122.1
type input "*"
click at [79, 227] on input "Distance in miles" at bounding box center [129, 227] width 100 height 1
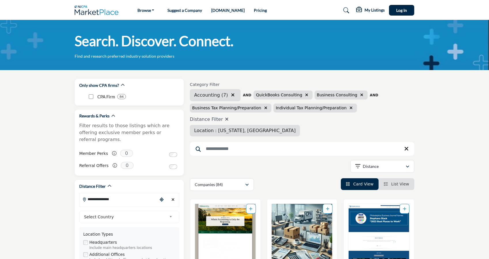
click at [213, 56] on div "Search. Discover. Connect. Find and research preferred industry solution provid…" at bounding box center [245, 45] width 340 height 27
